Goal: Information Seeking & Learning: Check status

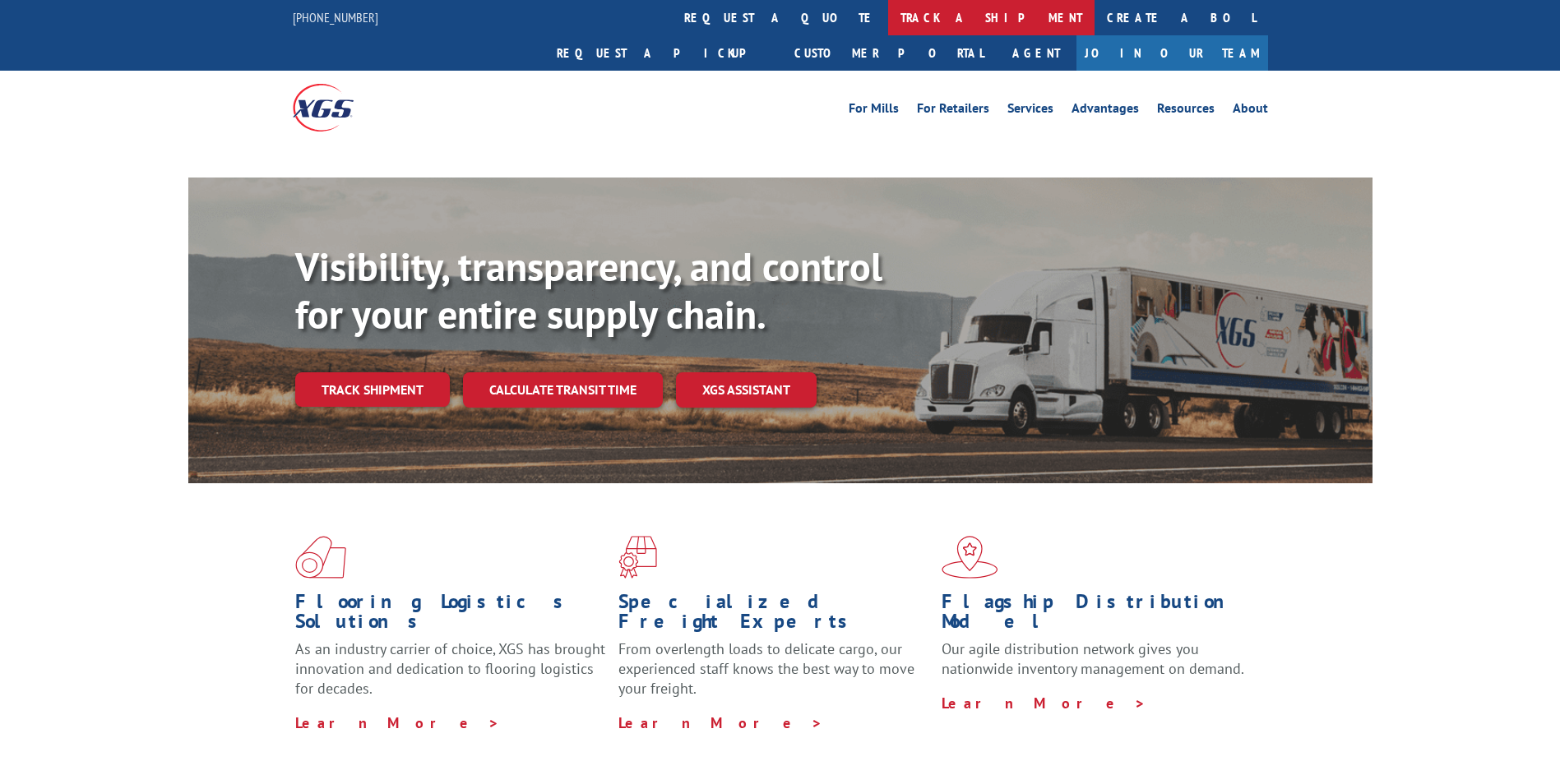
click at [888, 24] on link "track a shipment" at bounding box center [991, 18] width 206 height 35
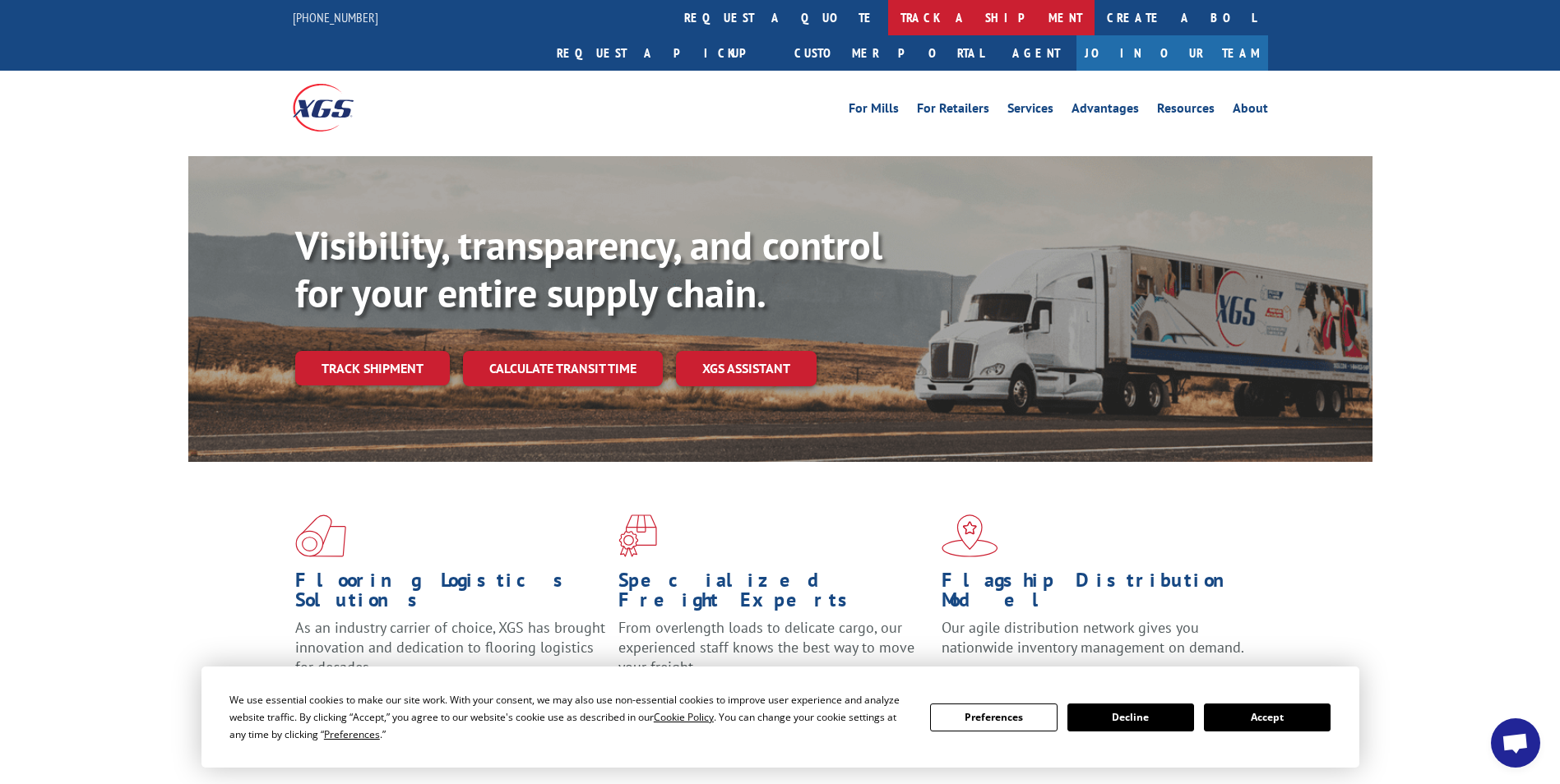
click at [888, 23] on link "track a shipment" at bounding box center [991, 18] width 206 height 35
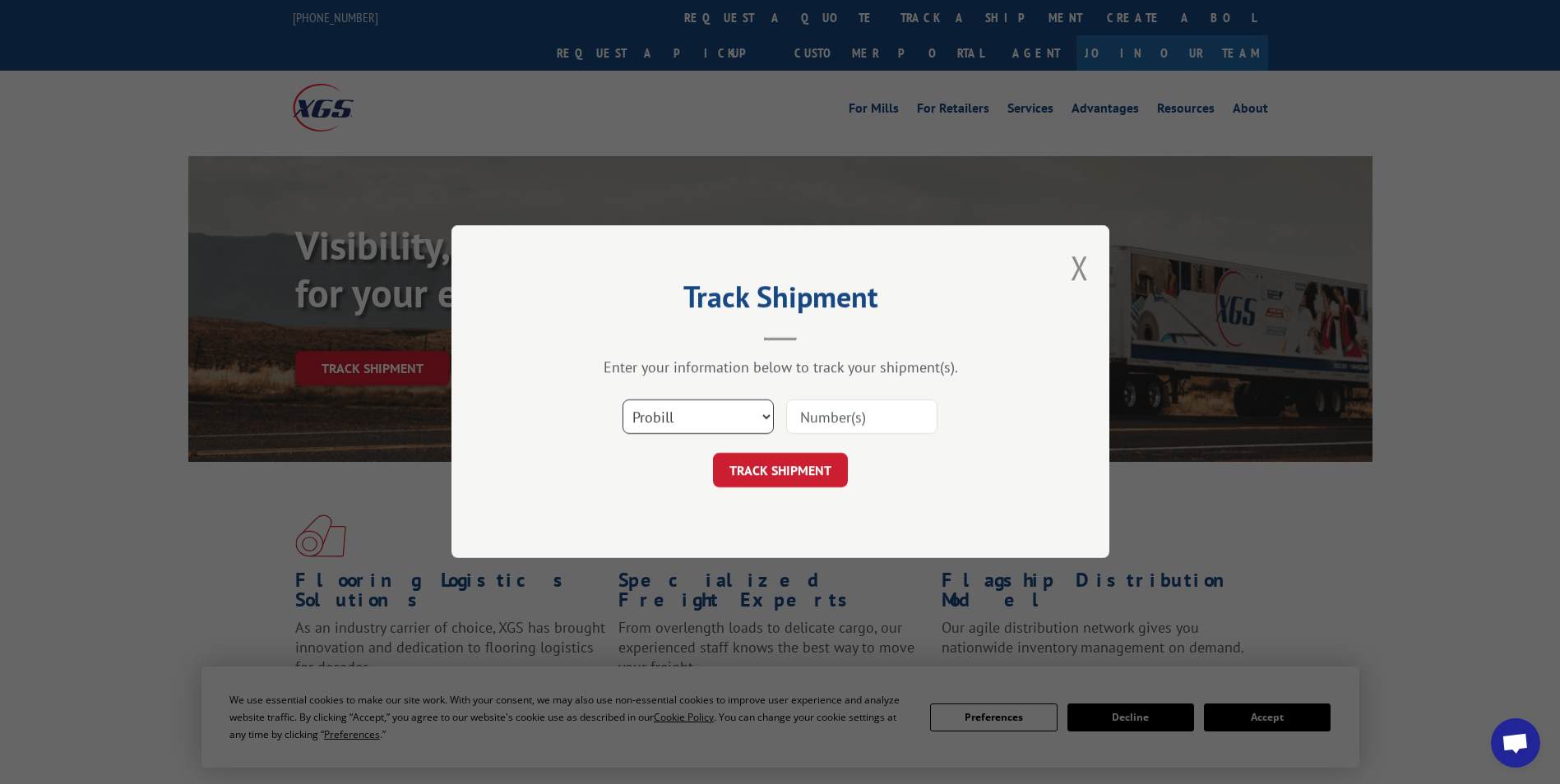
click at [676, 415] on select "Select category... Probill BOL PO" at bounding box center [697, 416] width 152 height 34
select select "bol"
click at [622, 400] on select "Select category... Probill BOL PO" at bounding box center [697, 416] width 152 height 34
click at [874, 409] on input at bounding box center [862, 416] width 152 height 34
type input "363634"
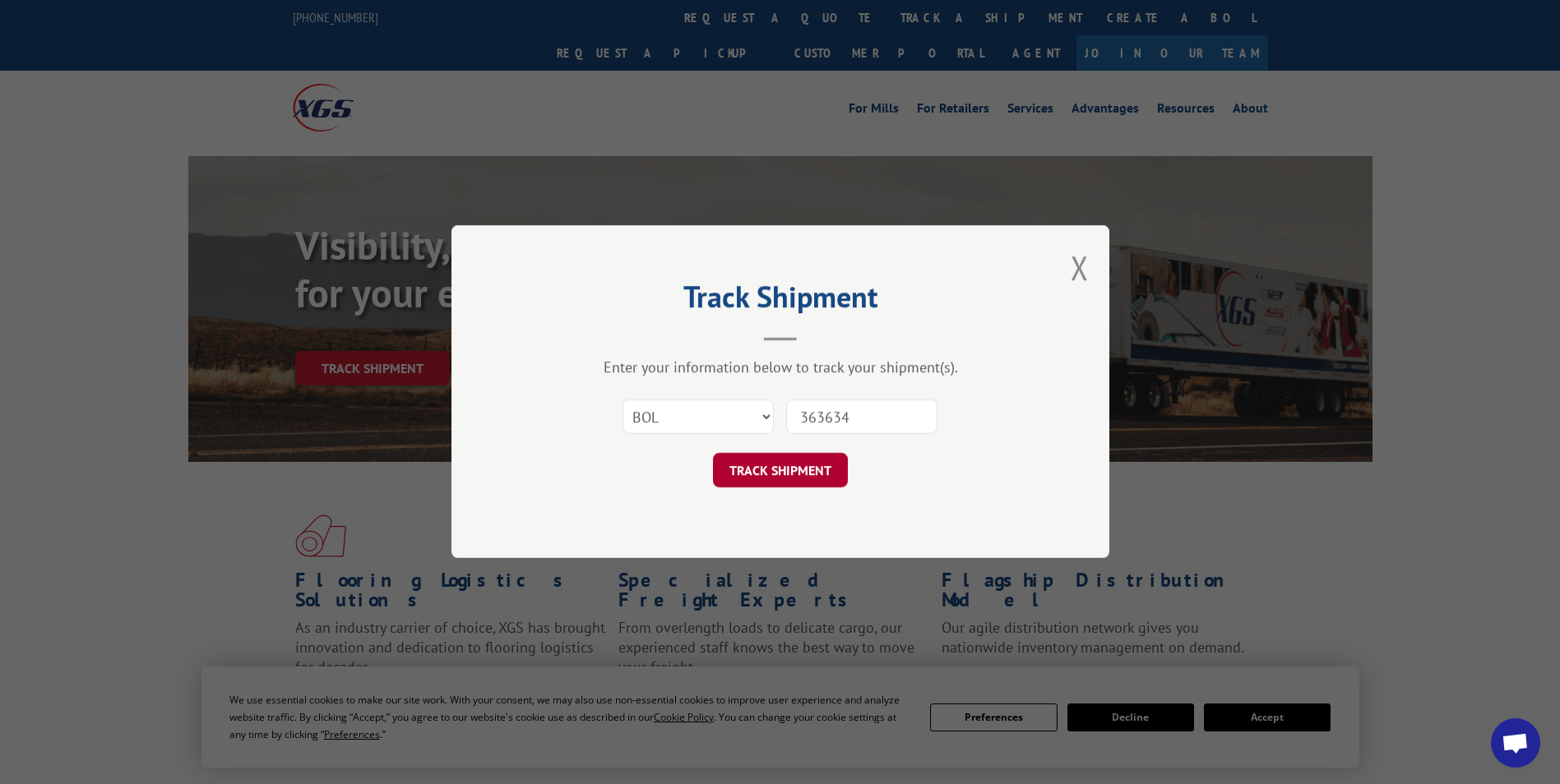
click at [818, 473] on button "TRACK SHIPMENT" at bounding box center [780, 470] width 135 height 34
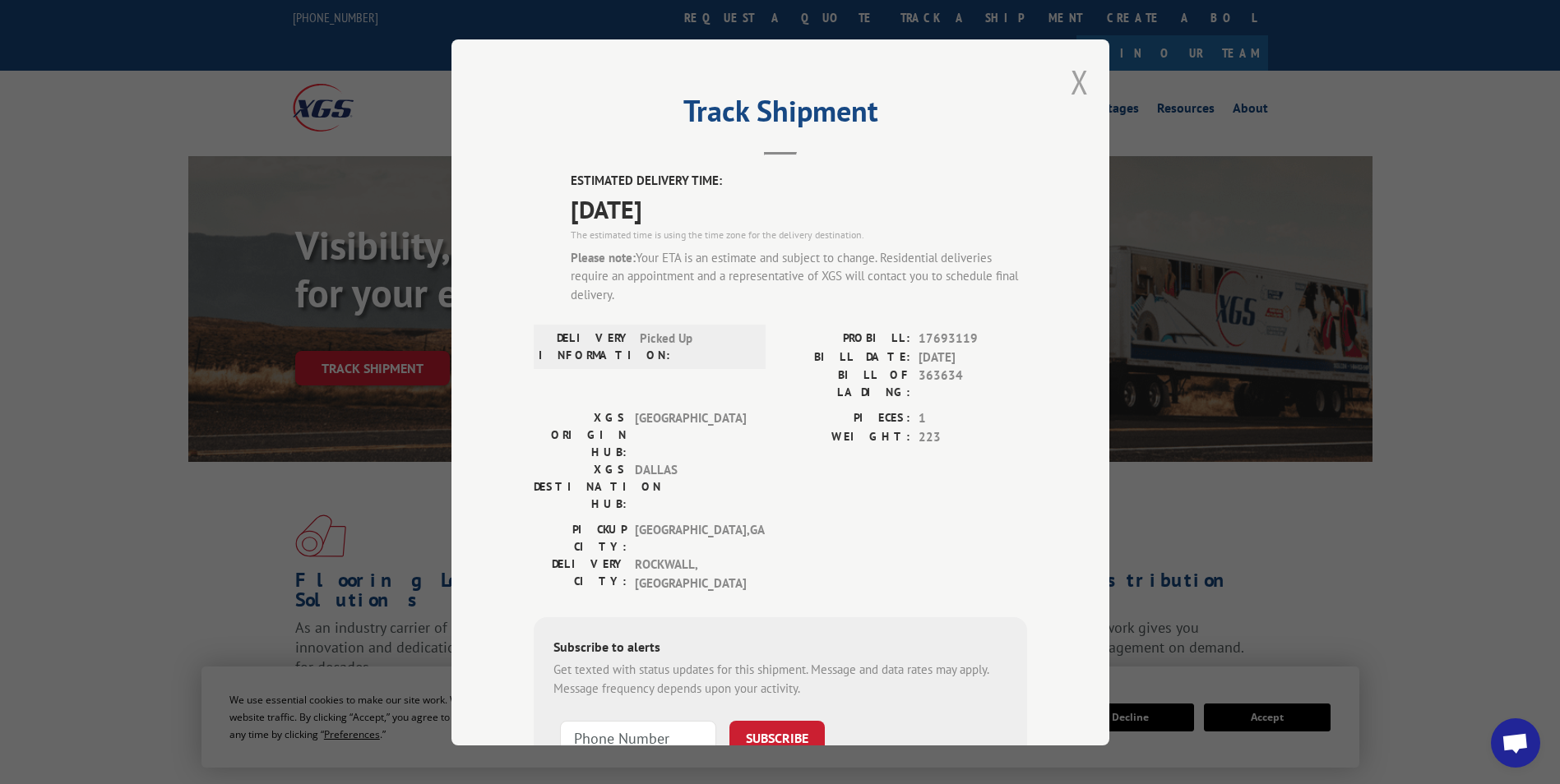
click at [1079, 80] on button "Close modal" at bounding box center [1080, 81] width 18 height 44
